Goal: Obtain resource: Download file/media

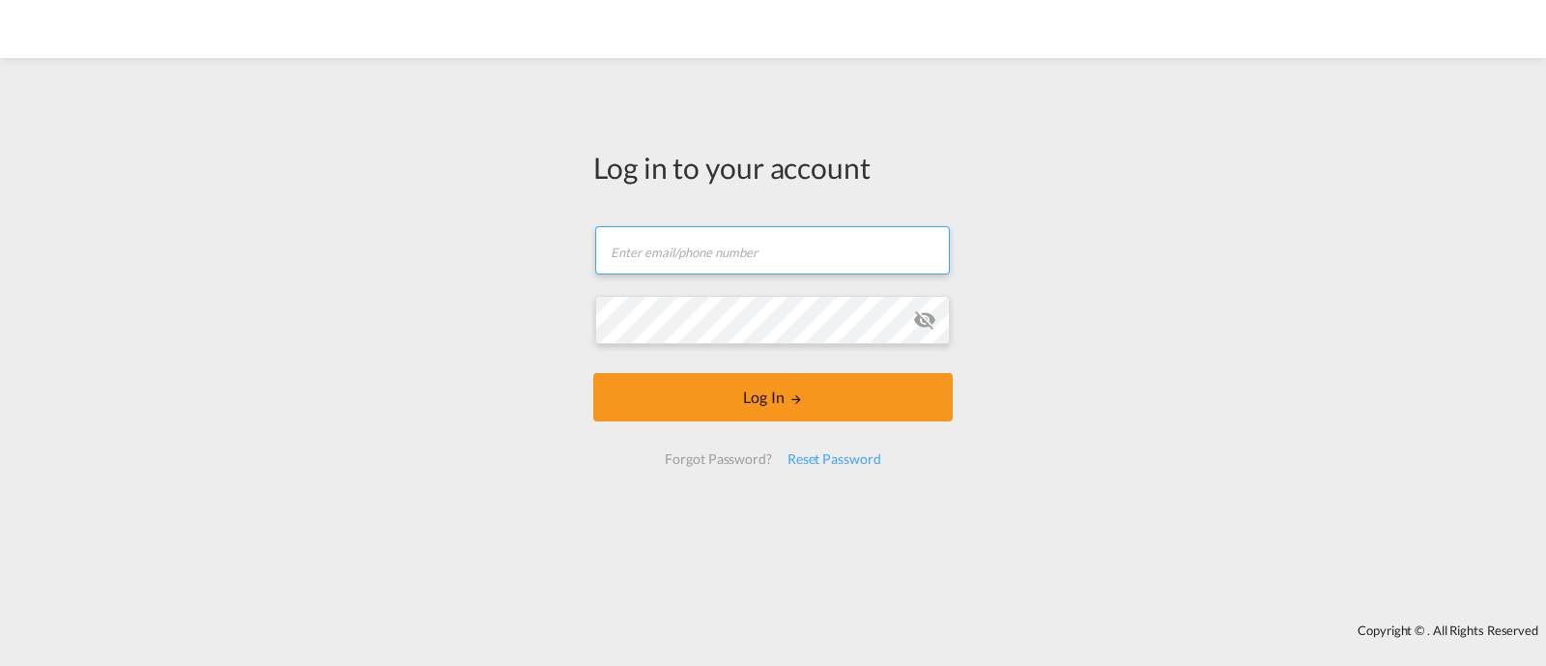
type input "ocean@gosynergie.com"
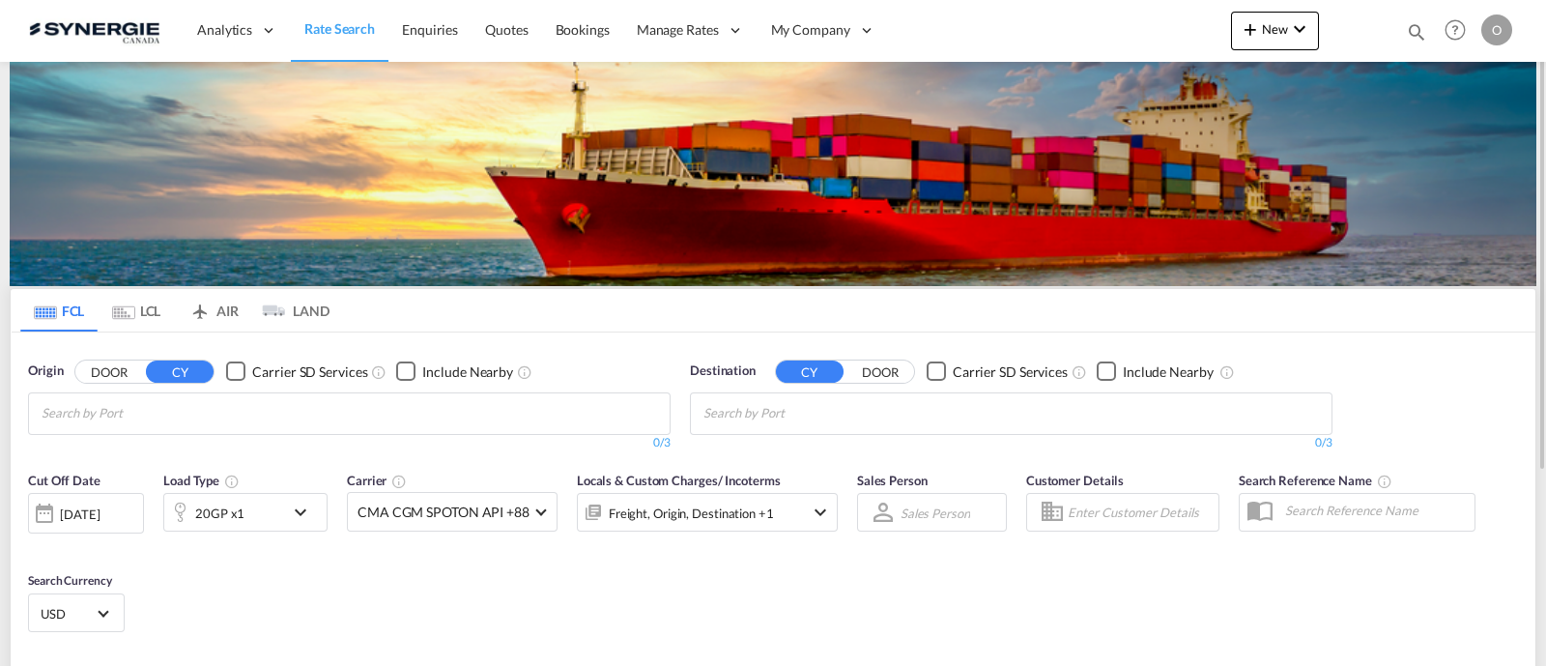
click at [1416, 26] on md-icon "icon-magnify" at bounding box center [1416, 31] width 21 height 21
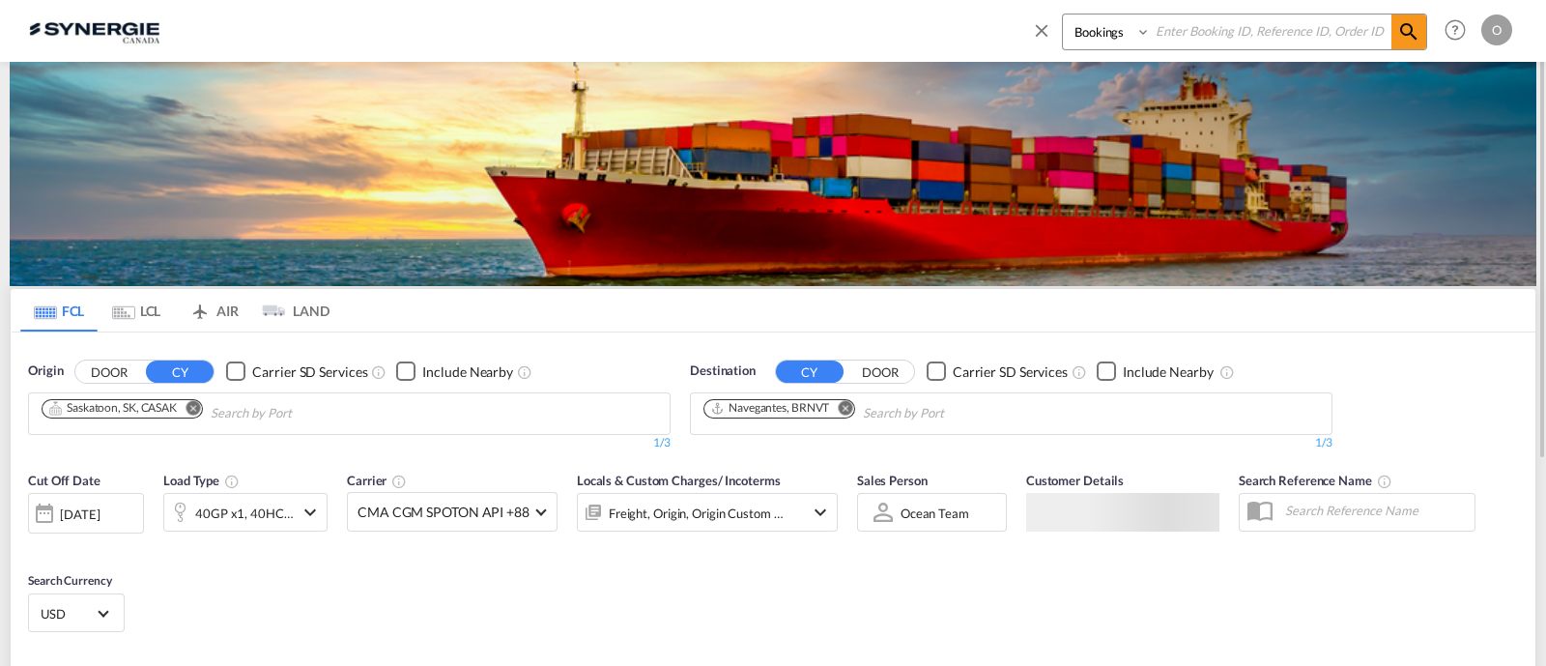
click at [1113, 40] on select "Bookings Quotes Enquiries" at bounding box center [1109, 31] width 92 height 35
select select "Quotes"
click at [1063, 14] on select "Bookings Quotes Enquiries" at bounding box center [1109, 31] width 92 height 35
click at [1217, 25] on input at bounding box center [1271, 31] width 241 height 34
paste input "SYC000012906"
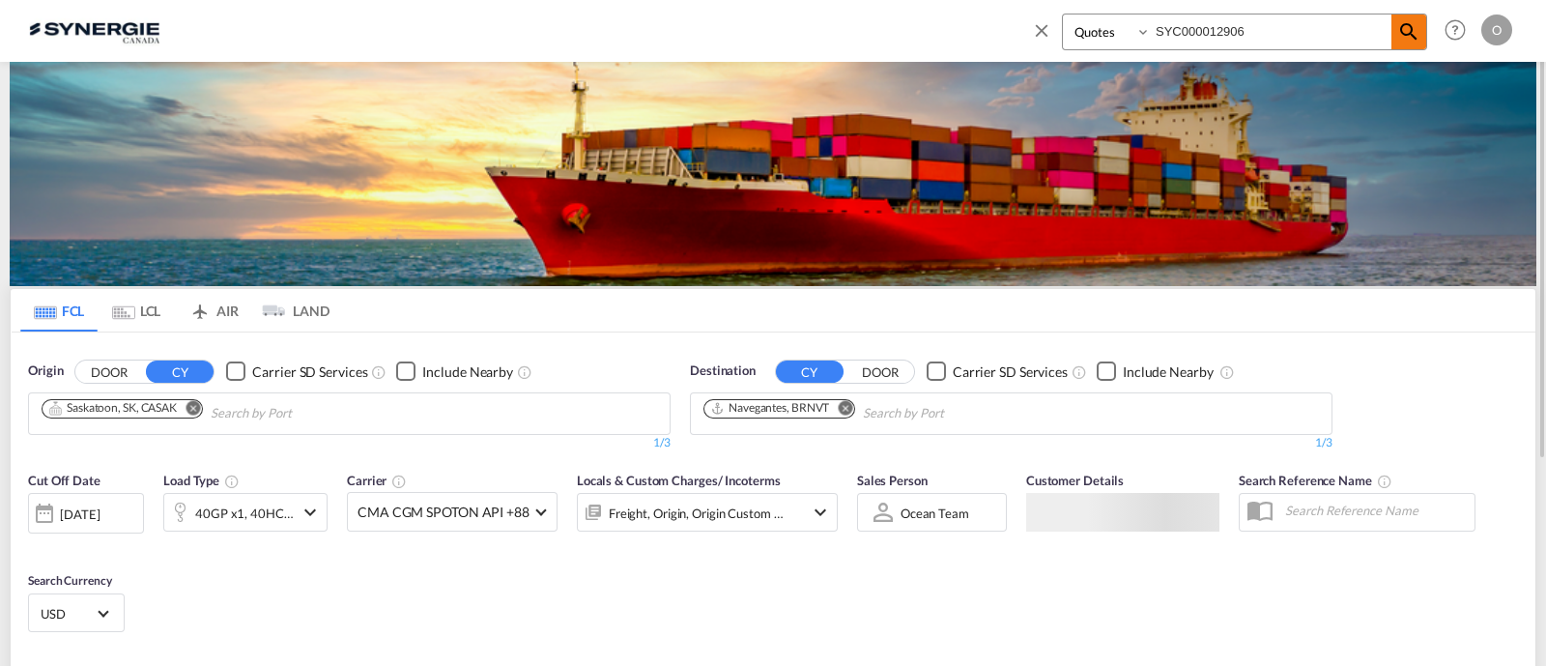
type input "SYC000012906"
click at [1411, 32] on md-icon "icon-magnify" at bounding box center [1408, 31] width 23 height 23
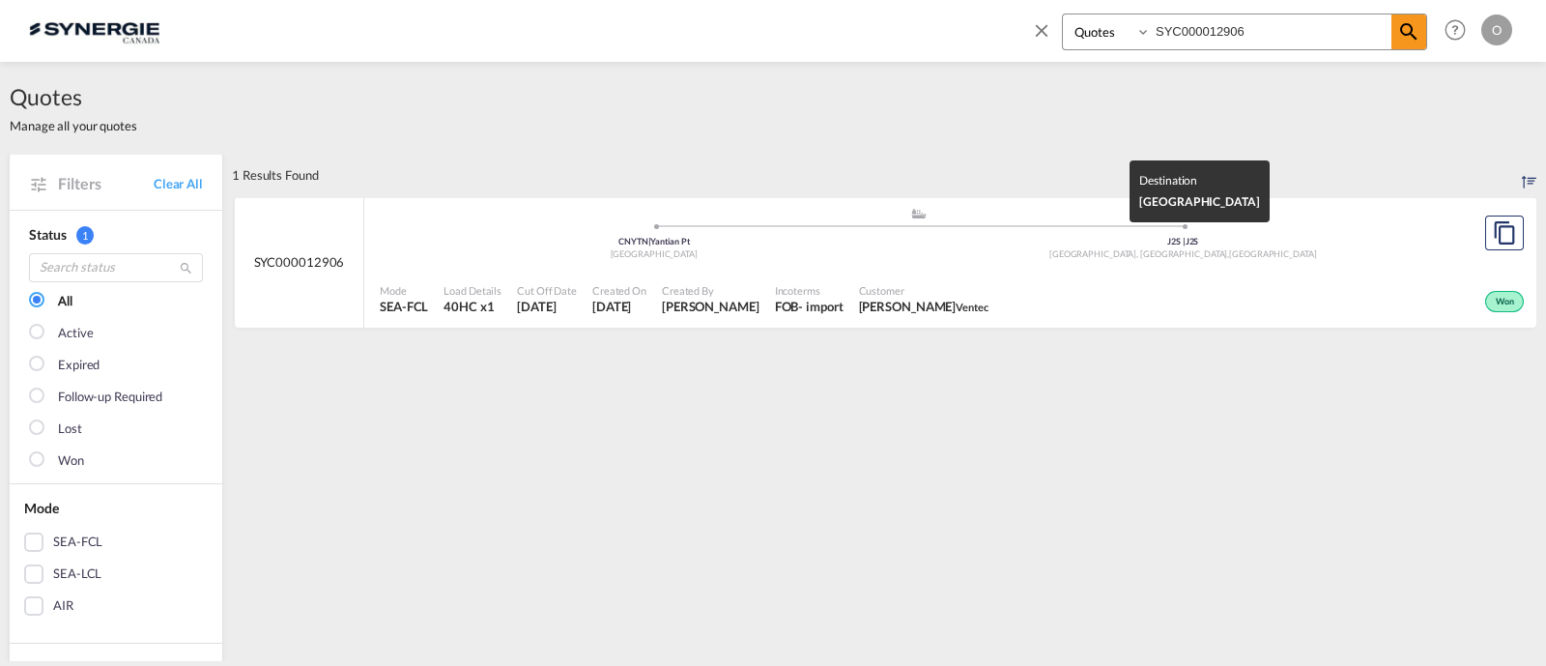
click at [1229, 256] on span "[GEOGRAPHIC_DATA]" at bounding box center [1272, 253] width 87 height 11
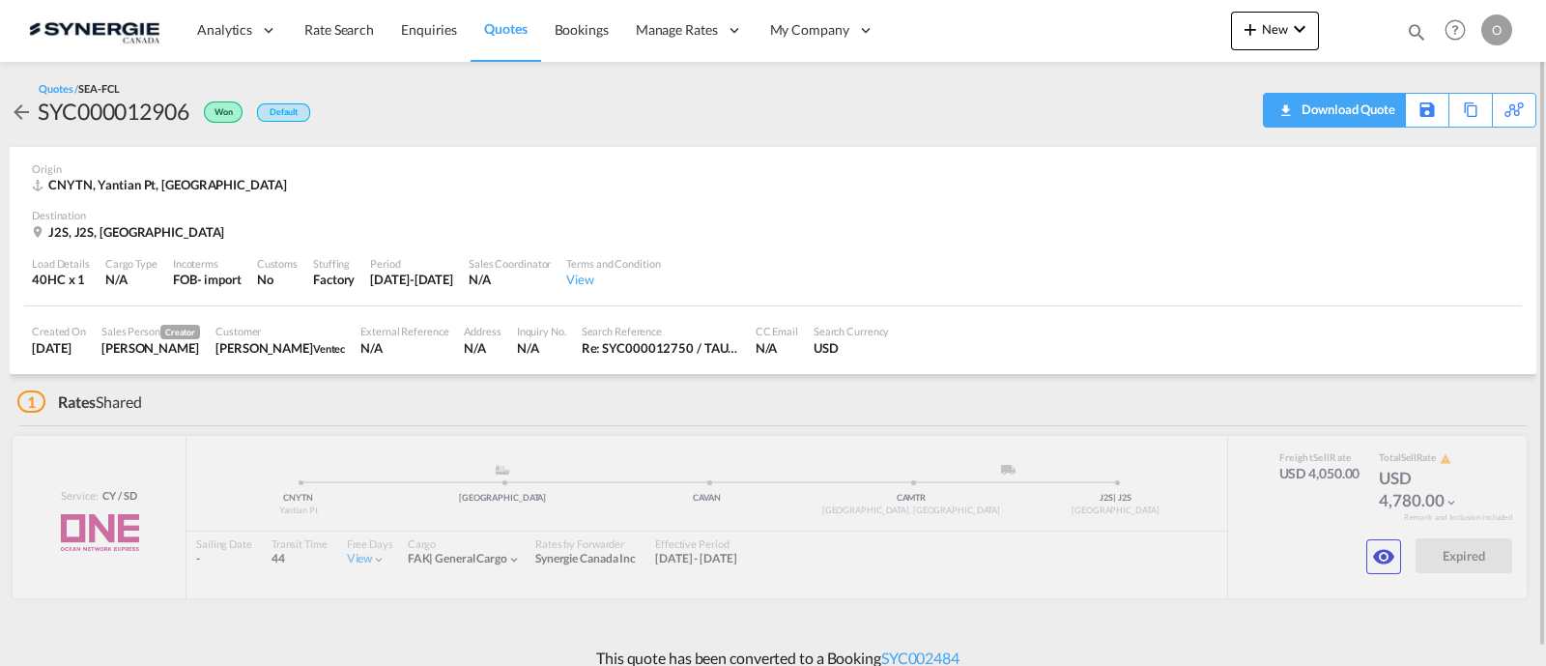
click at [1365, 113] on div "Download Quote" at bounding box center [1346, 109] width 99 height 31
